Goal: Task Accomplishment & Management: Manage account settings

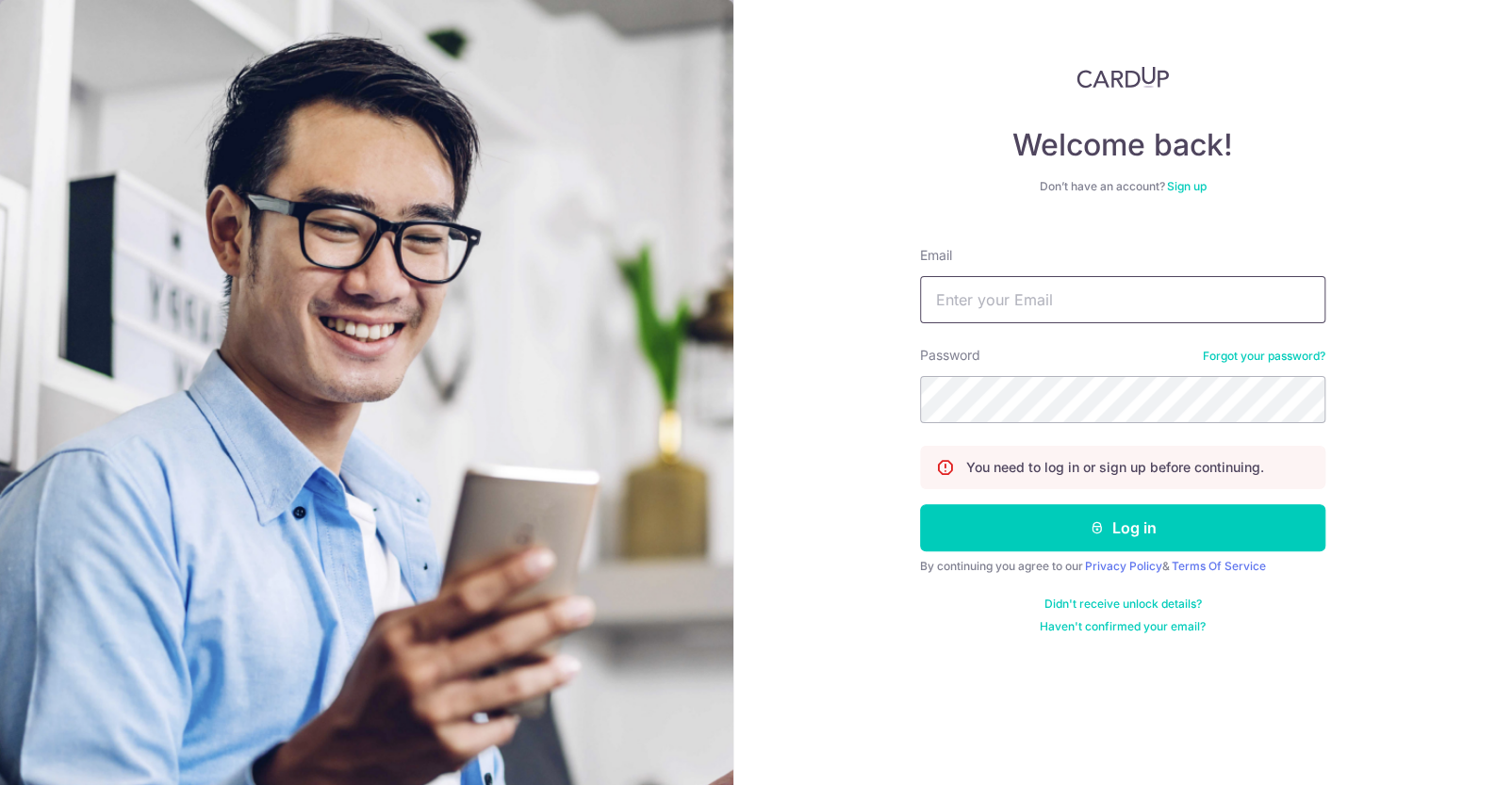
click at [1015, 290] on input "Email" at bounding box center [1122, 300] width 405 height 47
type input "[EMAIL_ADDRESS][DOMAIN_NAME]"
click at [920, 504] on button "Log in" at bounding box center [1122, 527] width 405 height 47
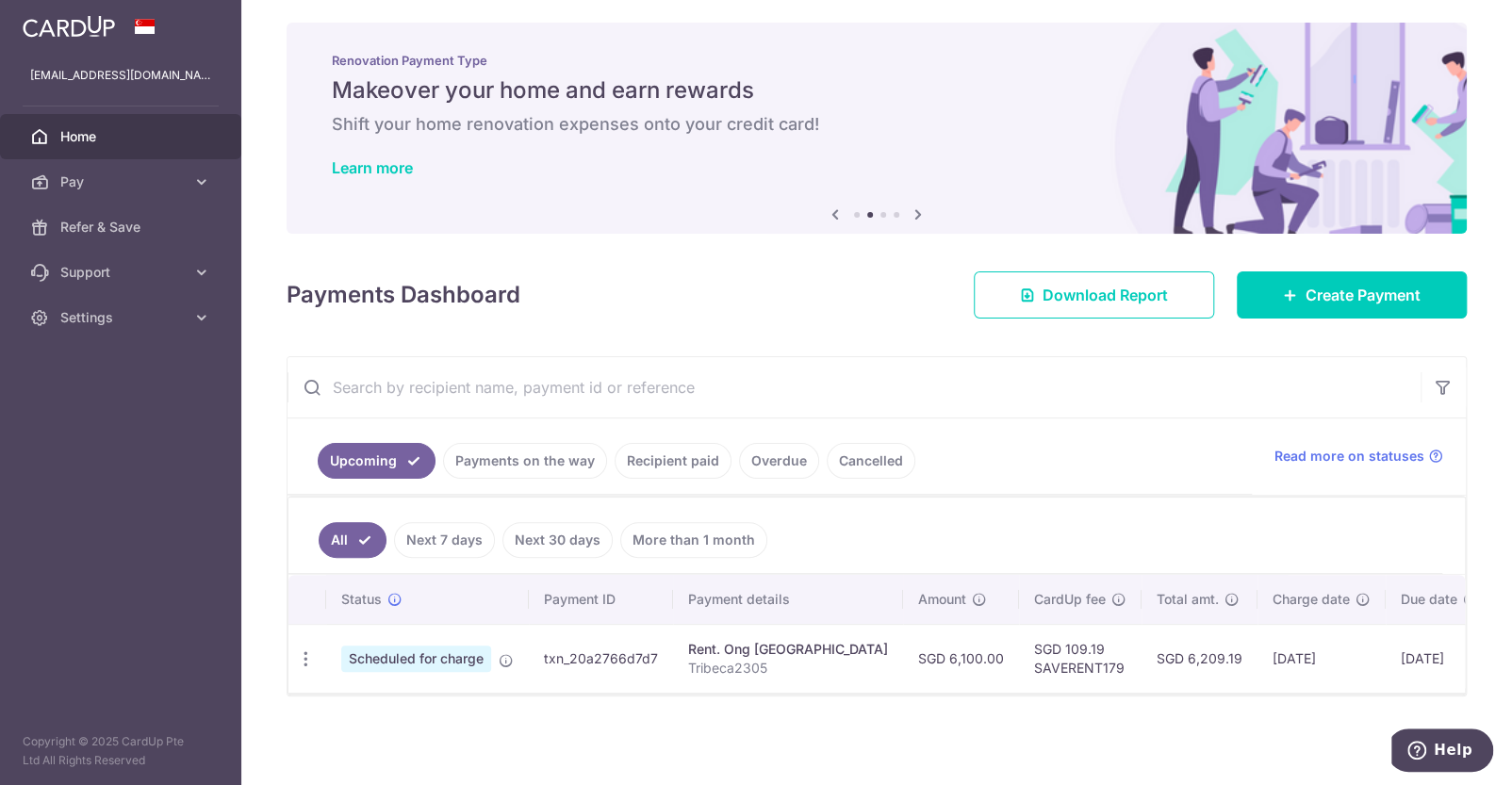
scroll to position [13, 0]
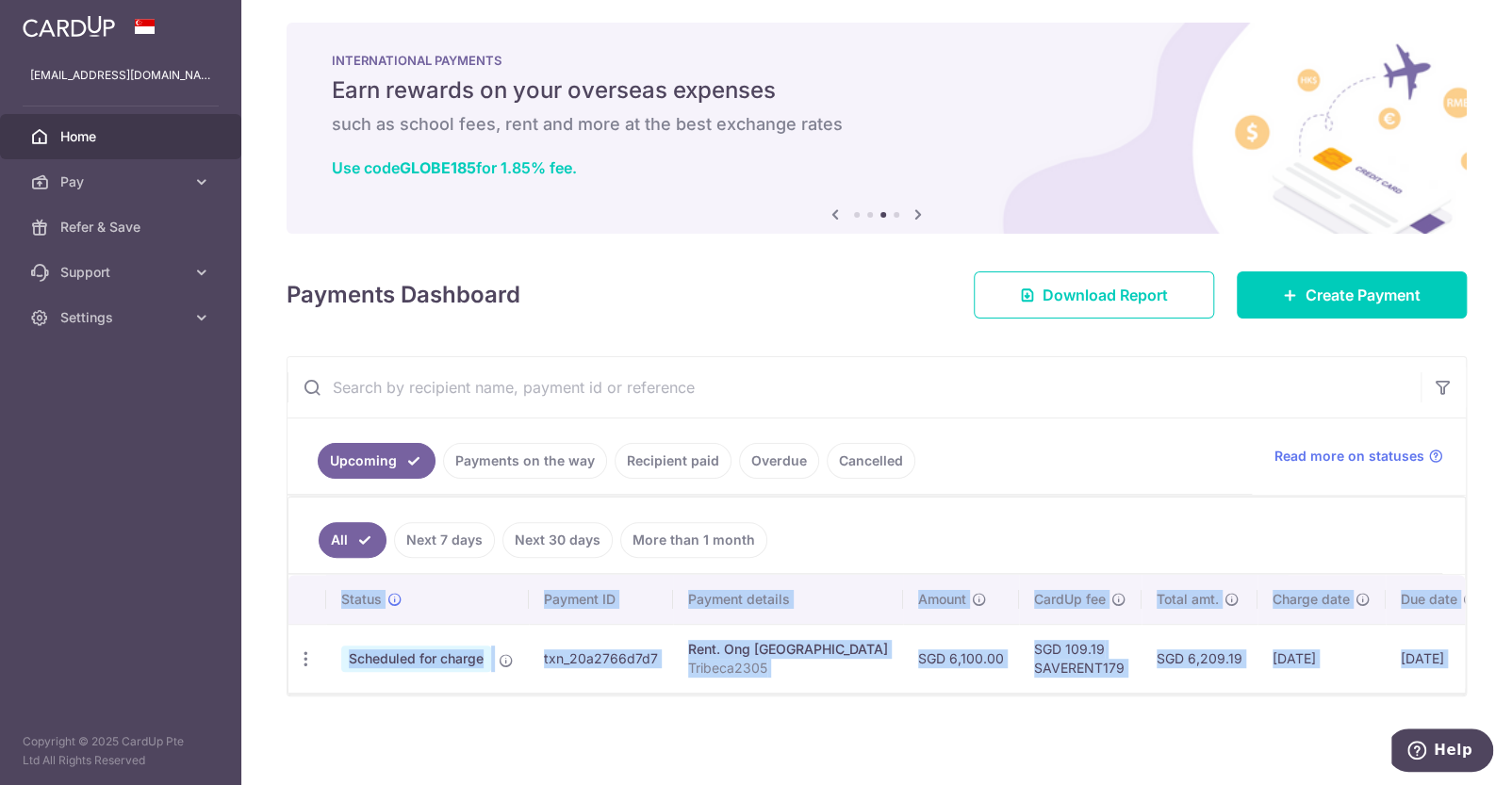
click at [545, 690] on div "All Next 7 days Next 30 days More than 1 month Status Payment ID Payment detail…" at bounding box center [876, 595] width 1178 height 200
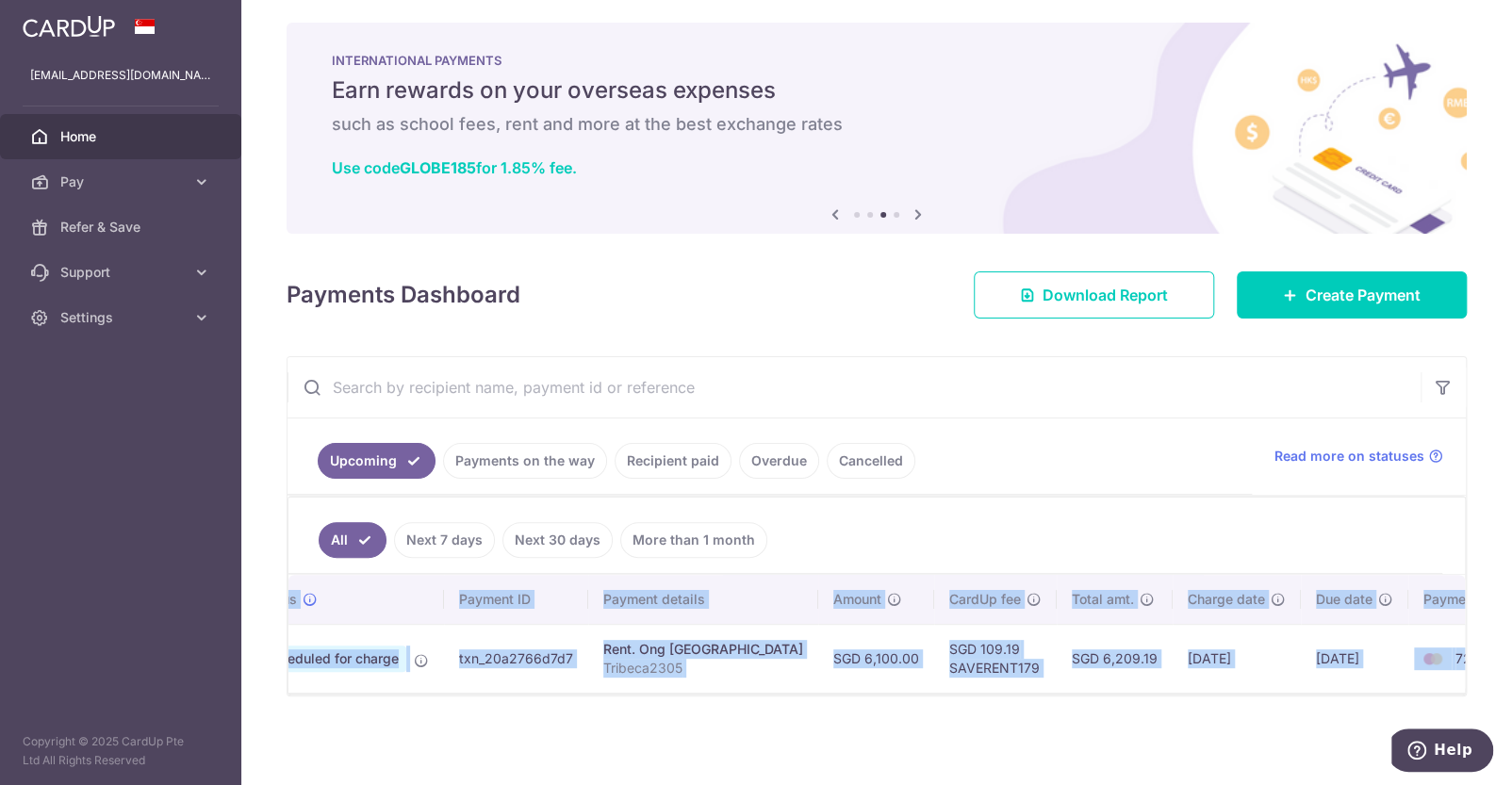
scroll to position [0, 0]
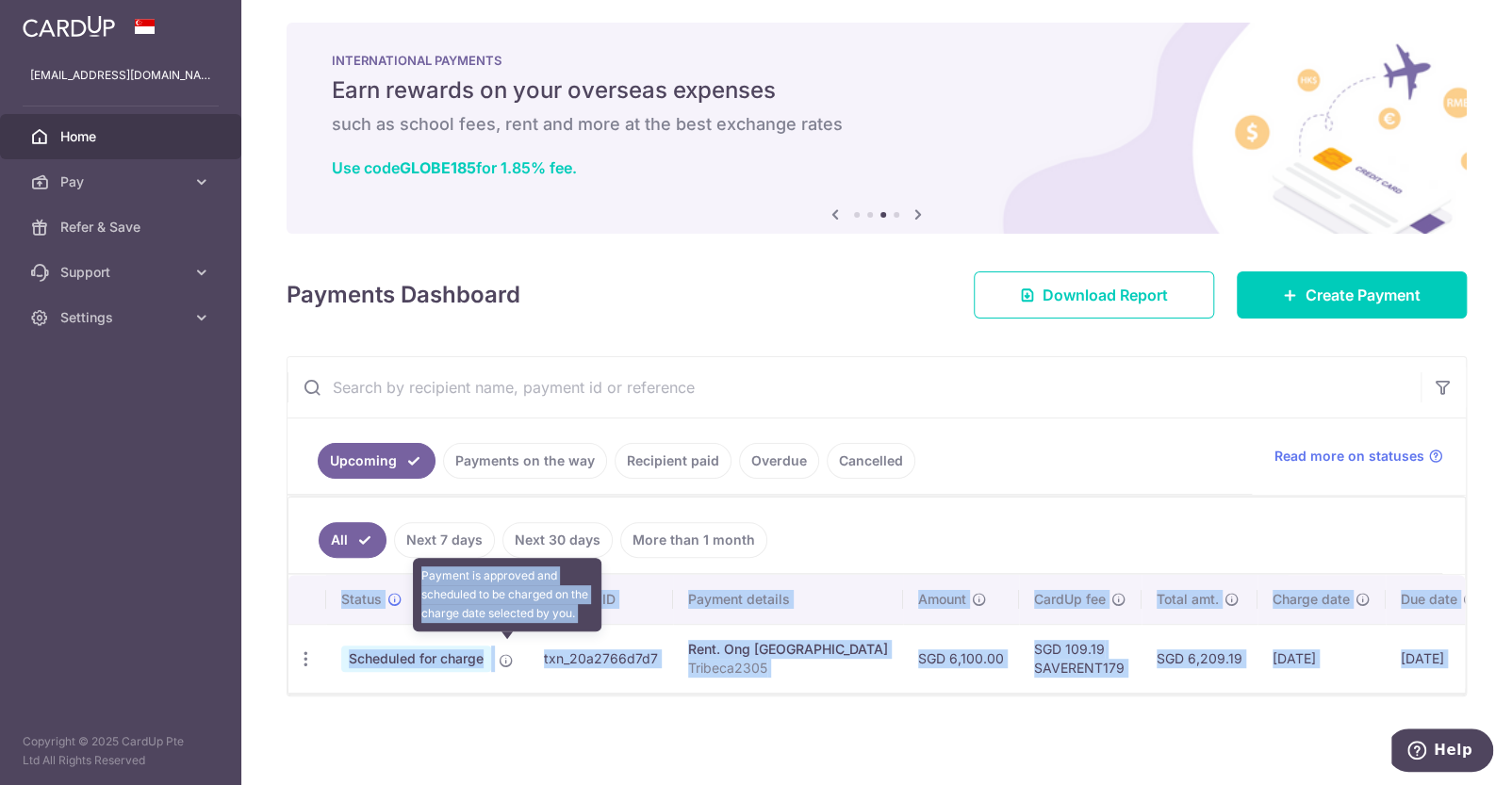
click at [509, 653] on icon at bounding box center [506, 660] width 15 height 15
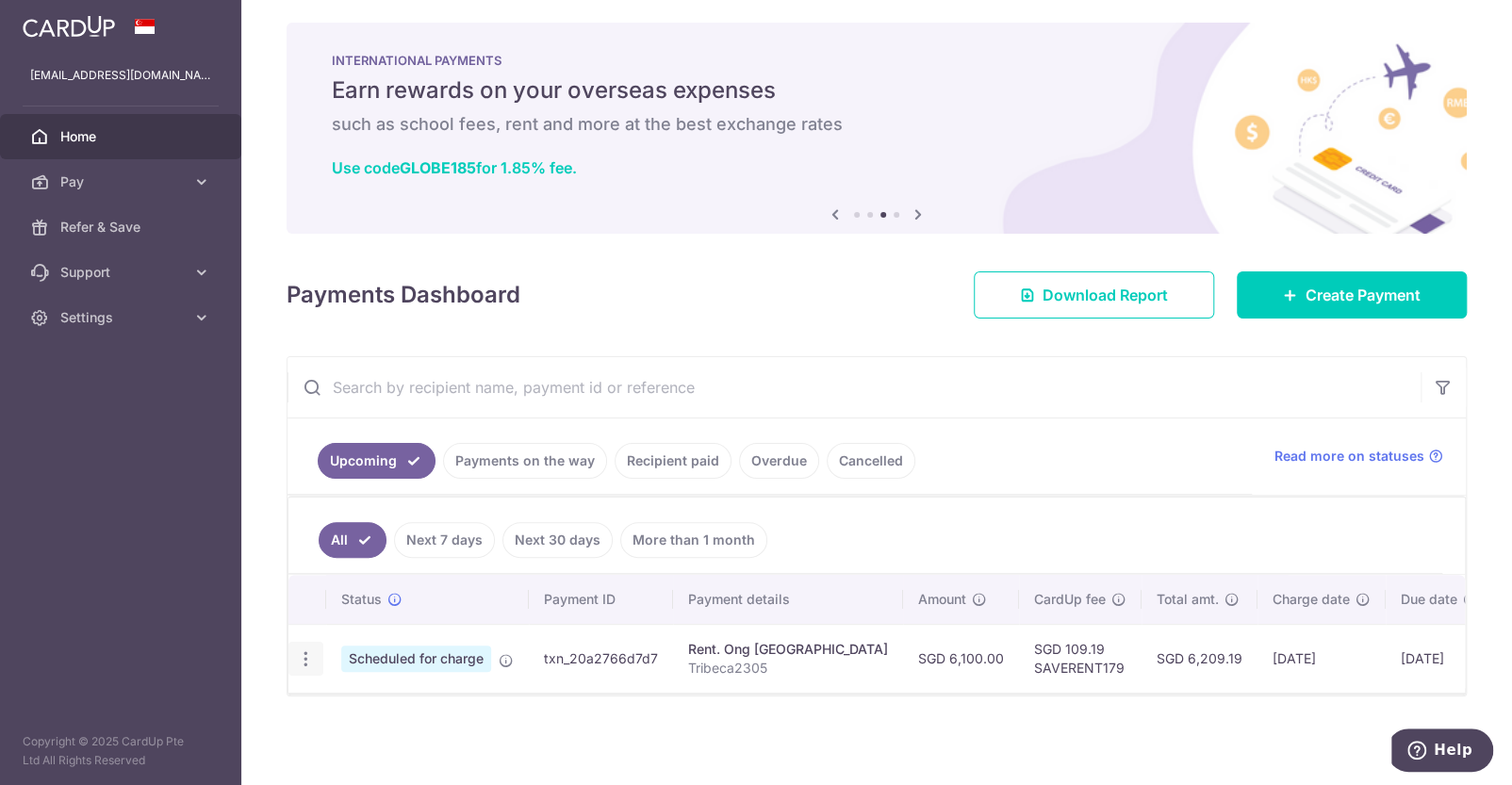
click at [315, 650] on div "Update payment Cancel payment" at bounding box center [305, 658] width 34 height 34
click at [308, 649] on icon "button" at bounding box center [306, 659] width 20 height 20
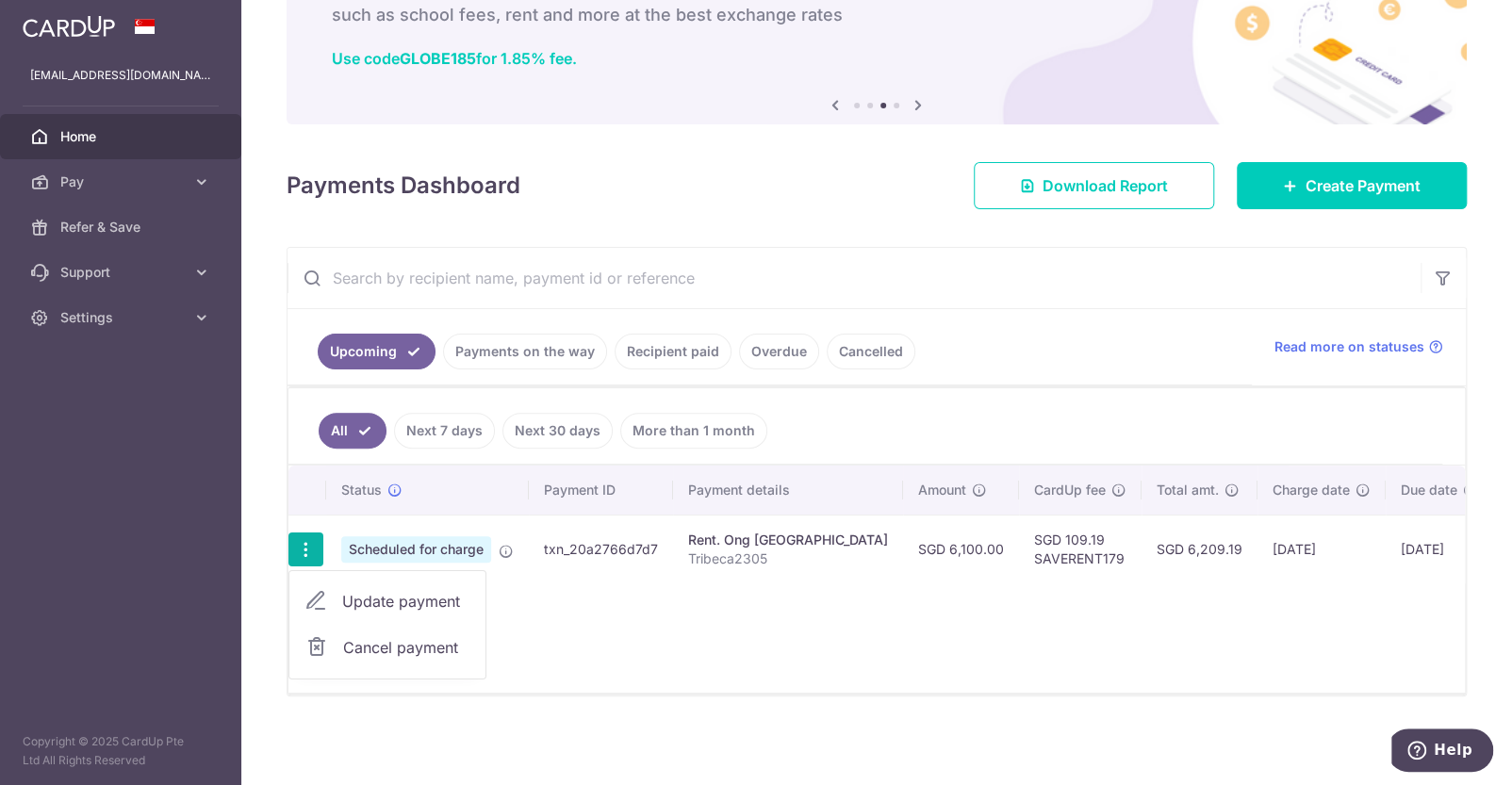
scroll to position [123, 0]
click at [393, 640] on span "Cancel payment" at bounding box center [406, 647] width 126 height 23
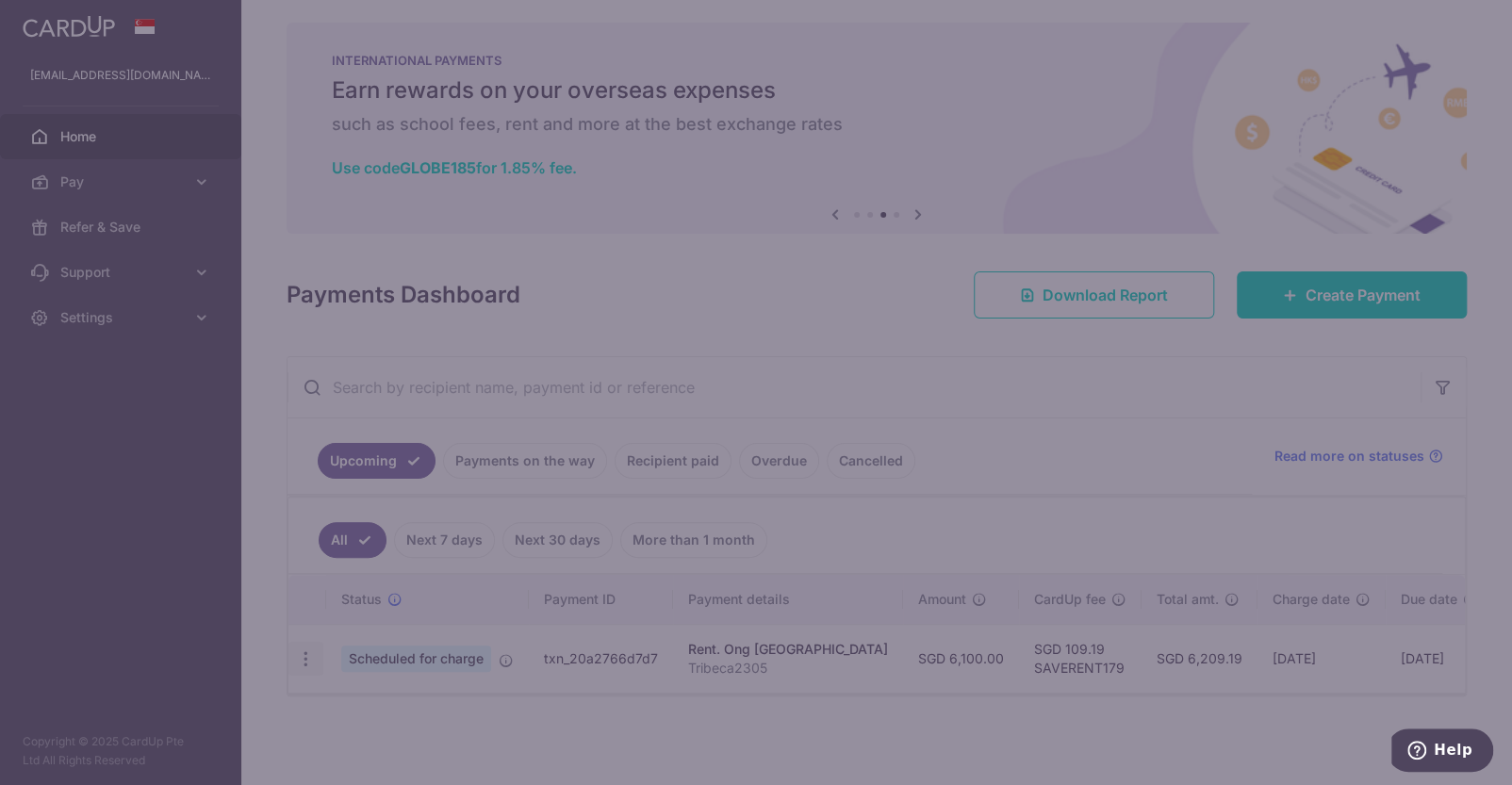
scroll to position [13, 0]
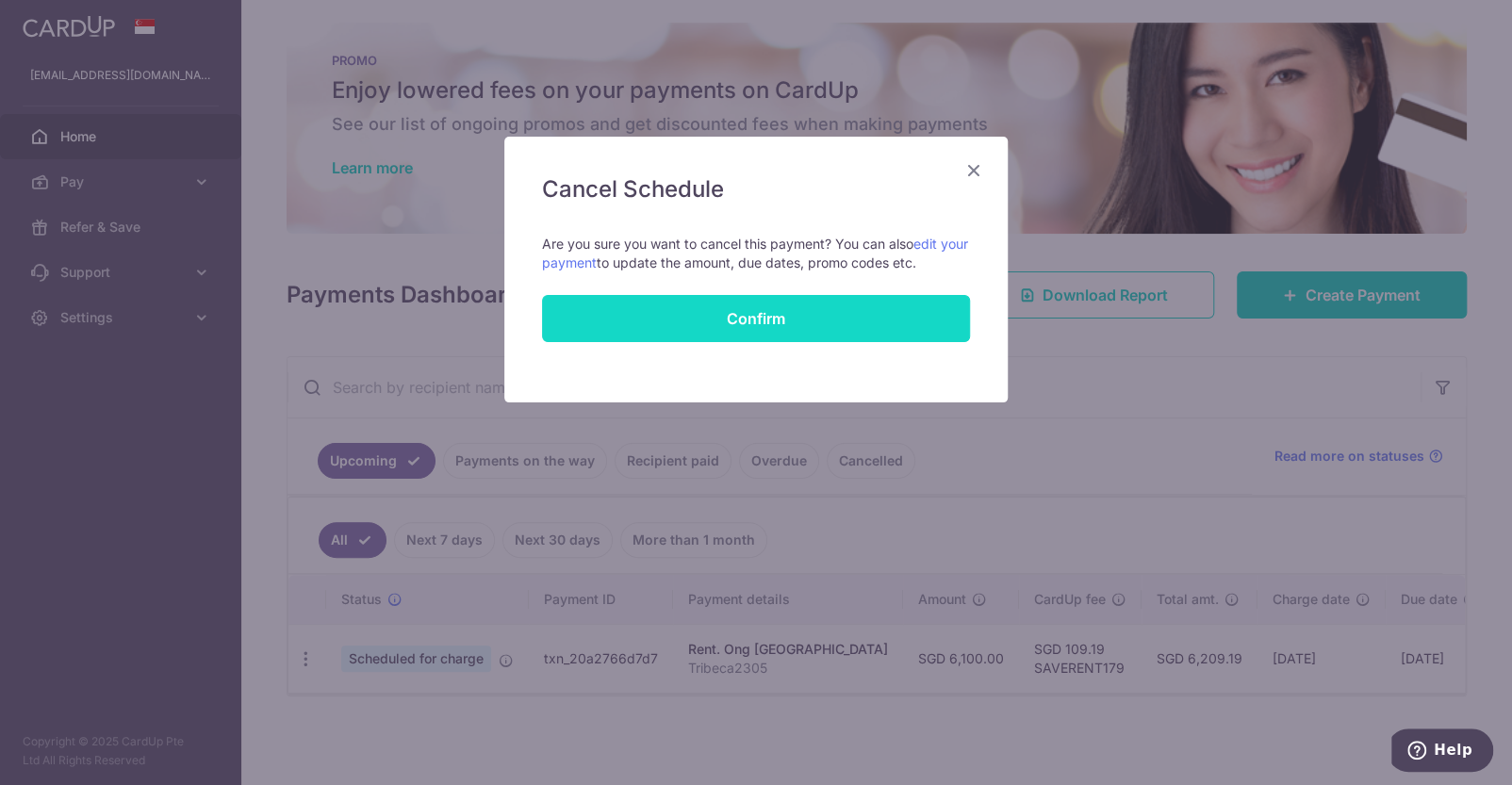
click at [731, 316] on button "Confirm" at bounding box center [756, 319] width 428 height 47
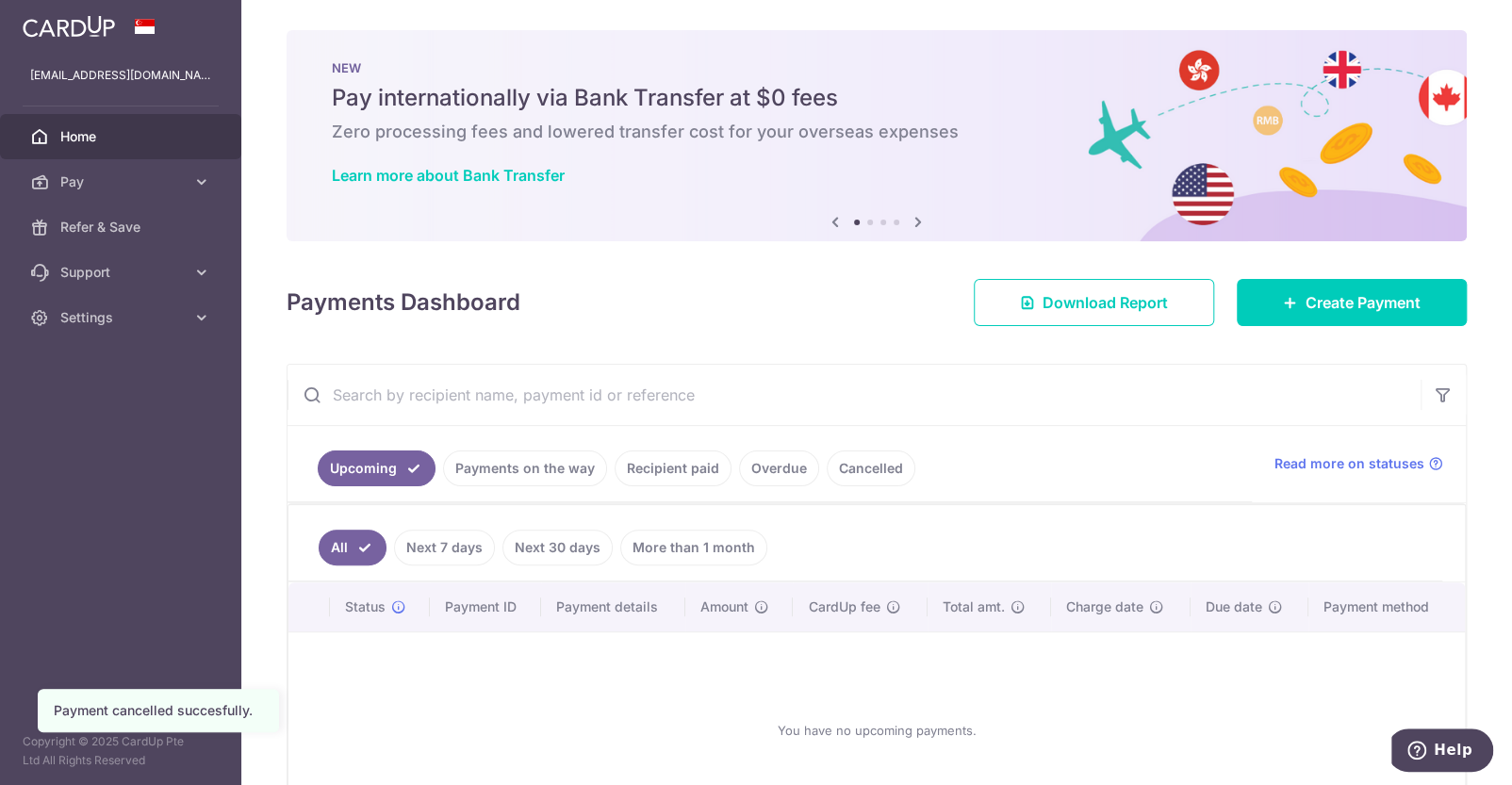
click at [837, 458] on link "Cancelled" at bounding box center [871, 468] width 89 height 35
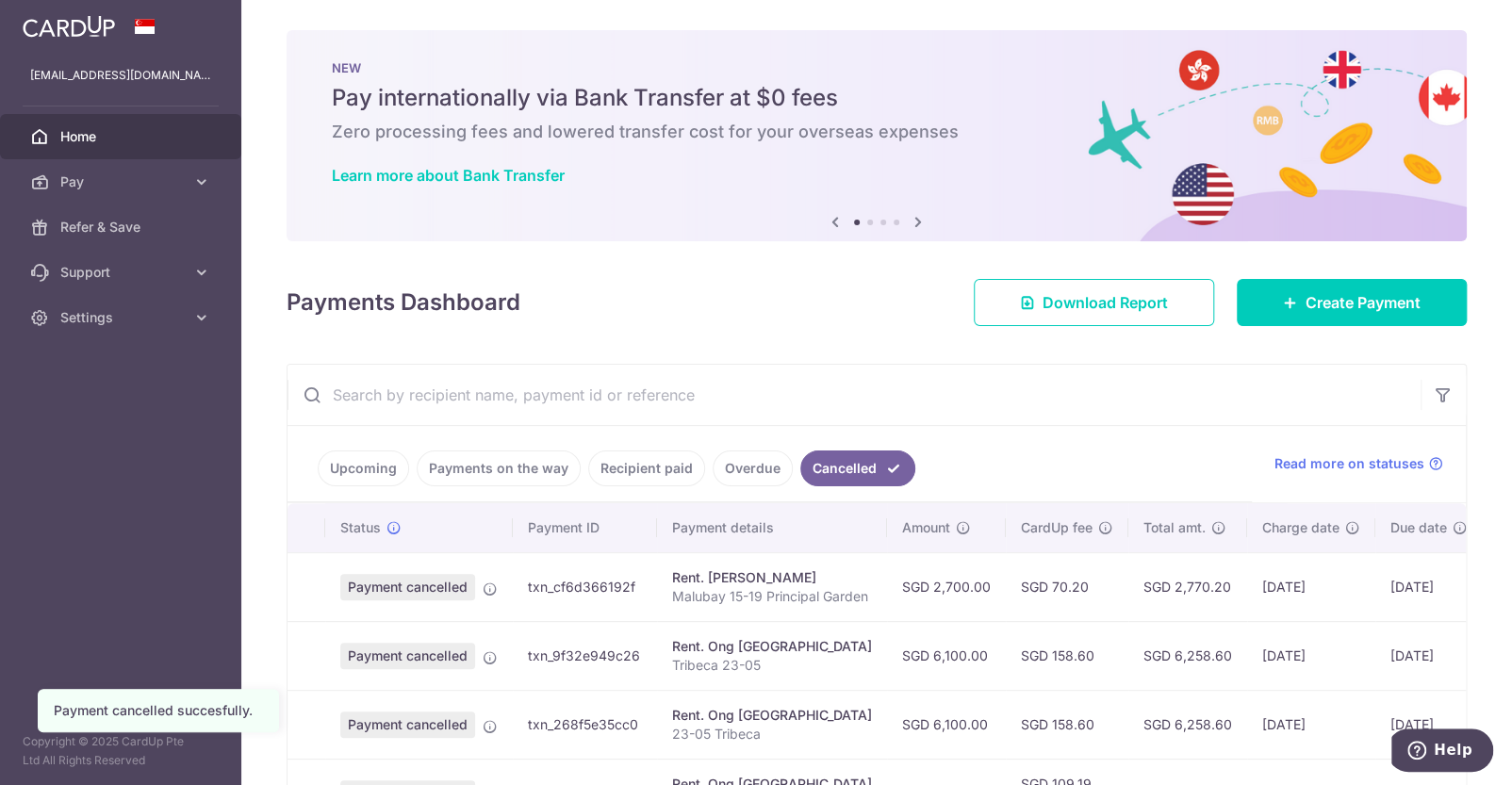
scroll to position [141, 0]
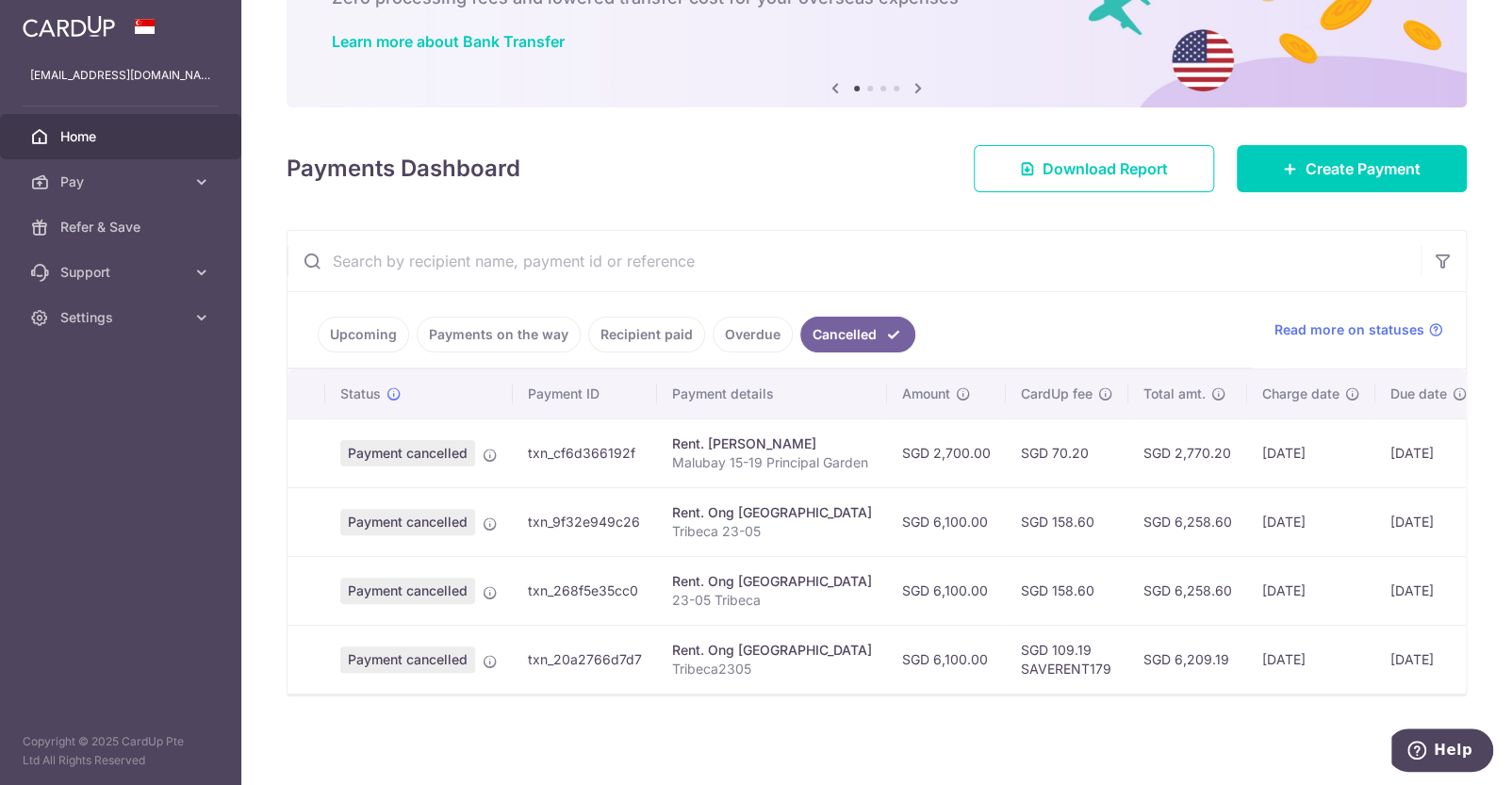
click at [342, 321] on link "Upcoming" at bounding box center [363, 334] width 91 height 35
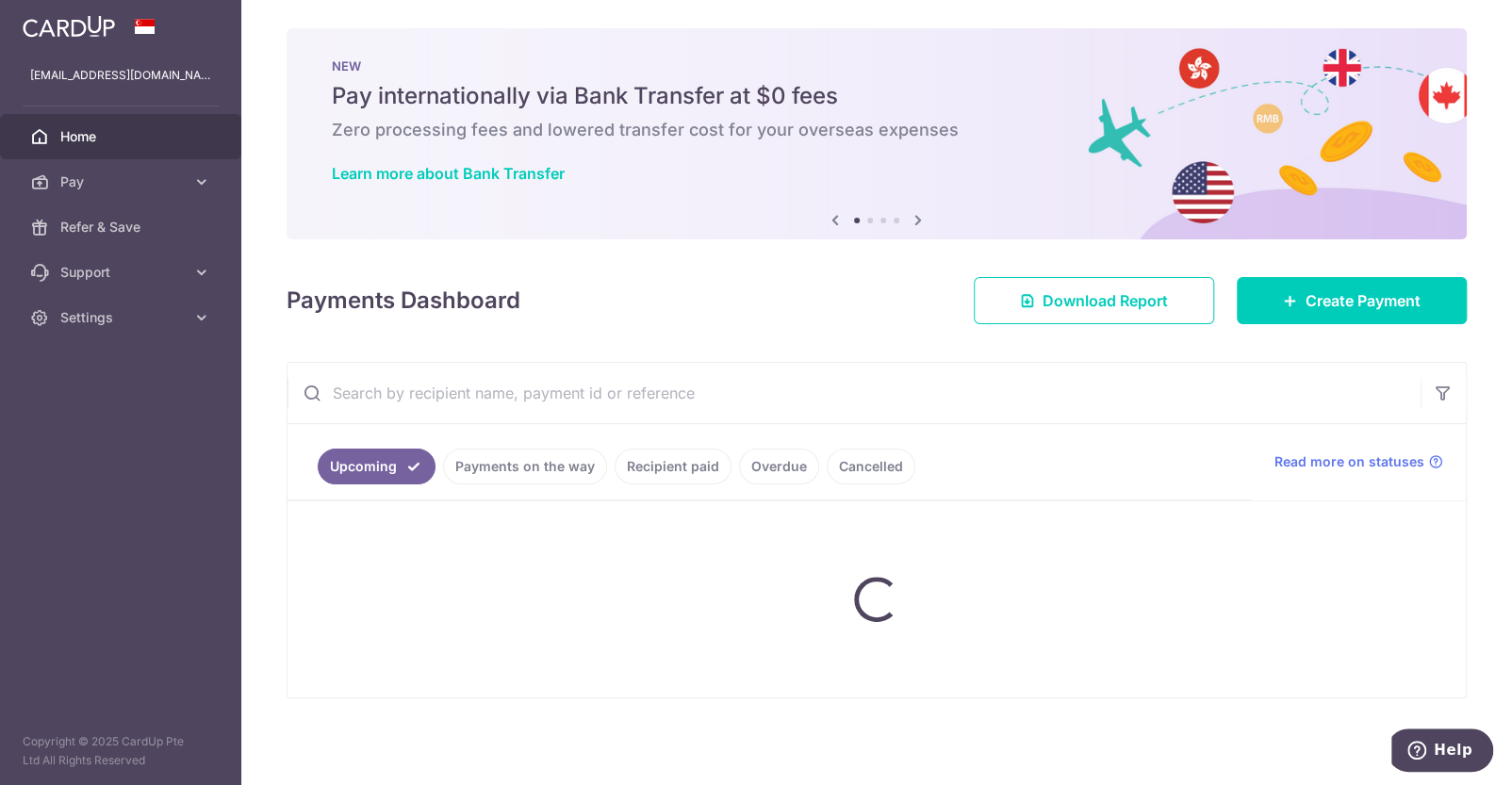
scroll to position [132, 0]
